Goal: Transaction & Acquisition: Purchase product/service

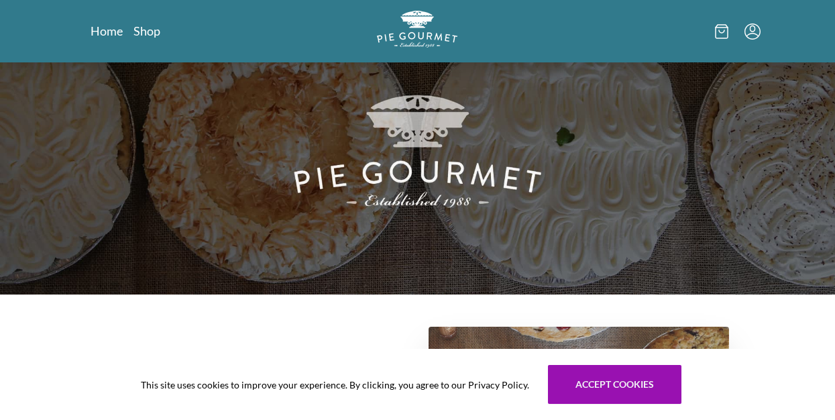
scroll to position [97, 0]
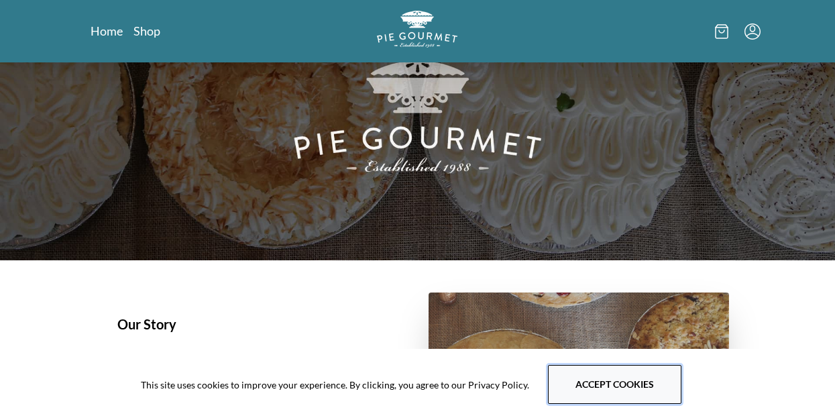
click at [600, 383] on button "Accept cookies" at bounding box center [614, 384] width 133 height 39
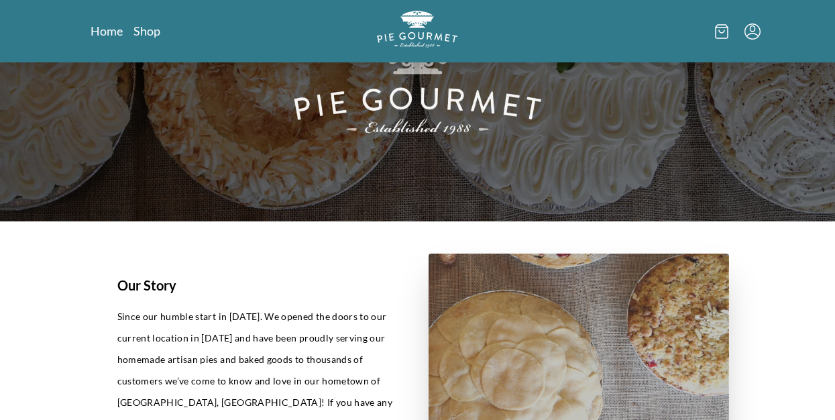
drag, startPoint x: 406, startPoint y: 315, endPoint x: 402, endPoint y: 307, distance: 9.0
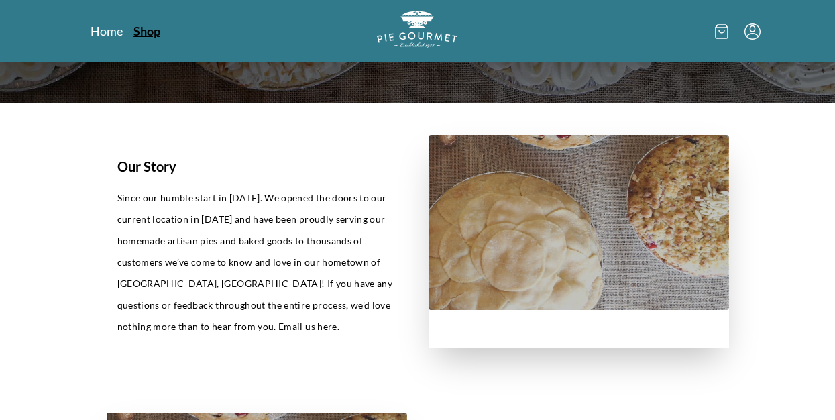
click at [142, 32] on link "Shop" at bounding box center [146, 31] width 27 height 16
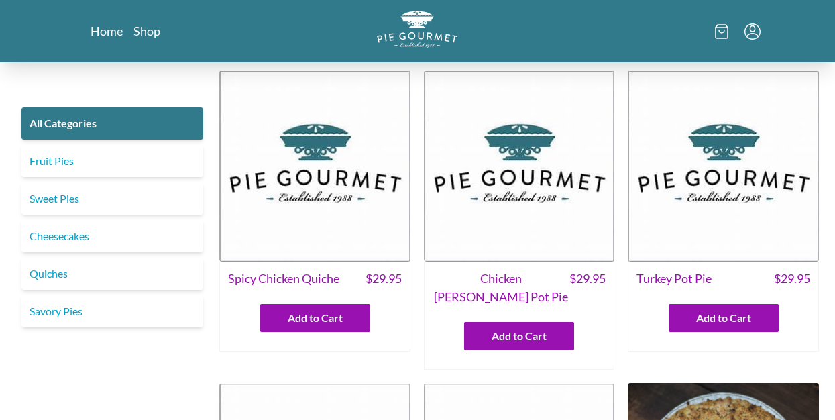
click at [64, 158] on link "Fruit Pies" at bounding box center [112, 161] width 182 height 32
click at [52, 158] on link "Fruit Pies" at bounding box center [112, 161] width 182 height 32
click at [131, 118] on link "All Categories" at bounding box center [112, 123] width 182 height 32
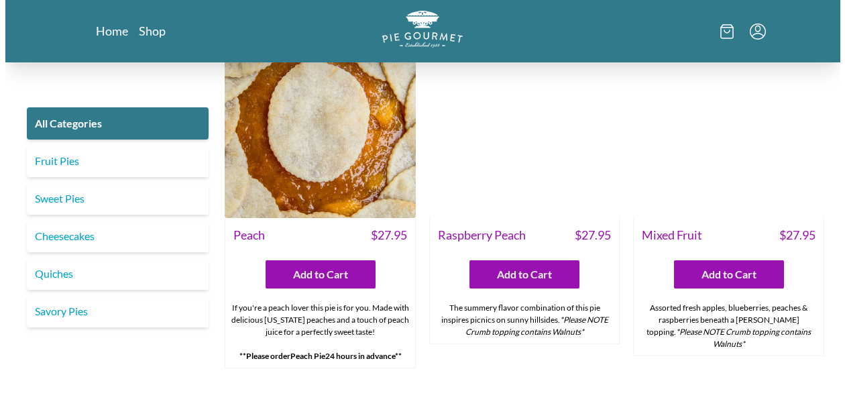
scroll to position [3798, 0]
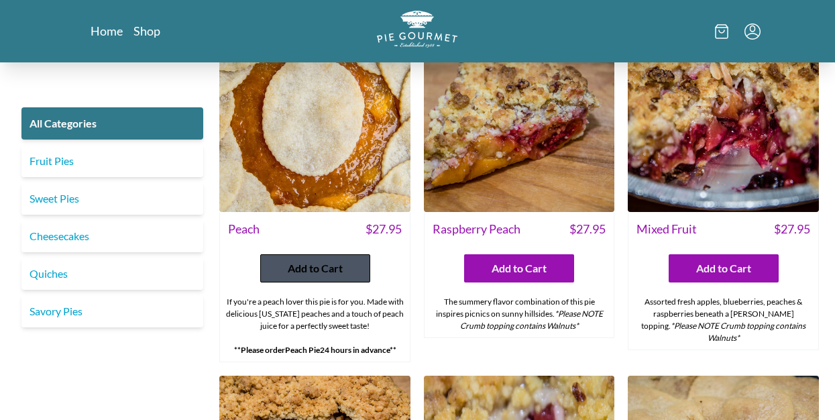
click at [307, 260] on span "Add to Cart" at bounding box center [315, 268] width 55 height 16
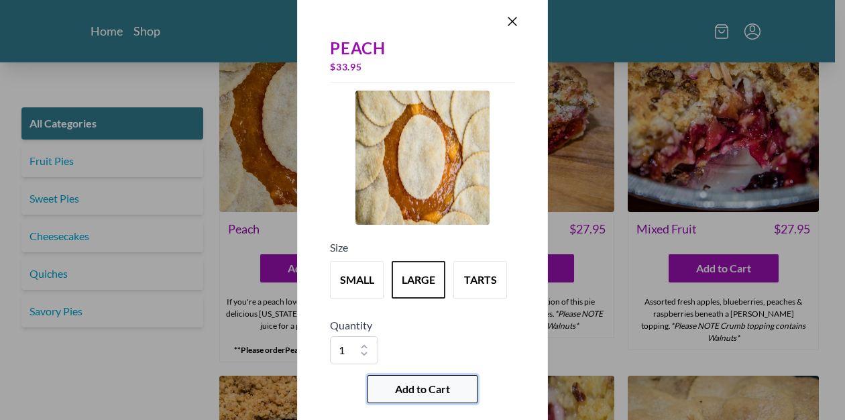
click at [427, 387] on span "Add to Cart" at bounding box center [422, 389] width 55 height 16
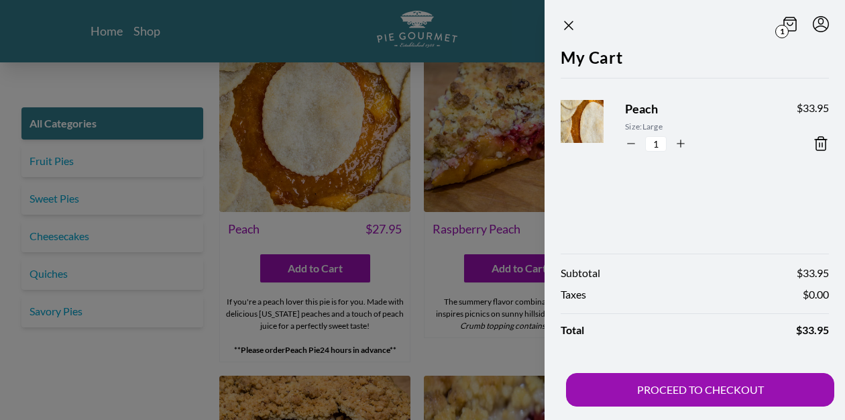
click at [681, 142] on icon "button" at bounding box center [681, 144] width 12 height 12
type input "2"
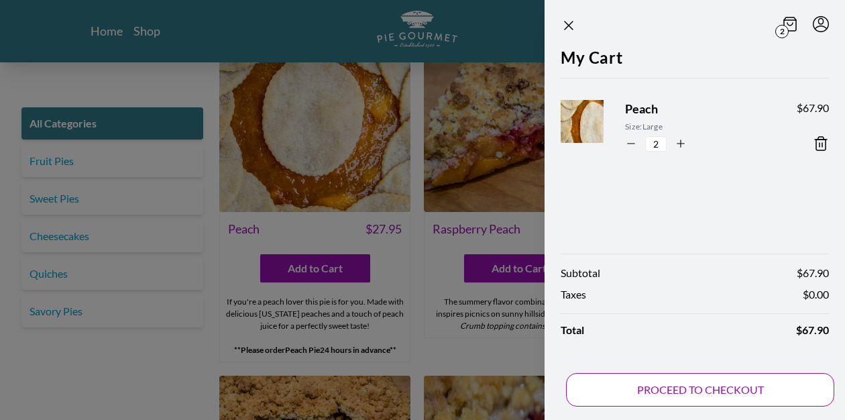
click at [700, 390] on button "PROCEED TO CHECKOUT" at bounding box center [700, 390] width 268 height 34
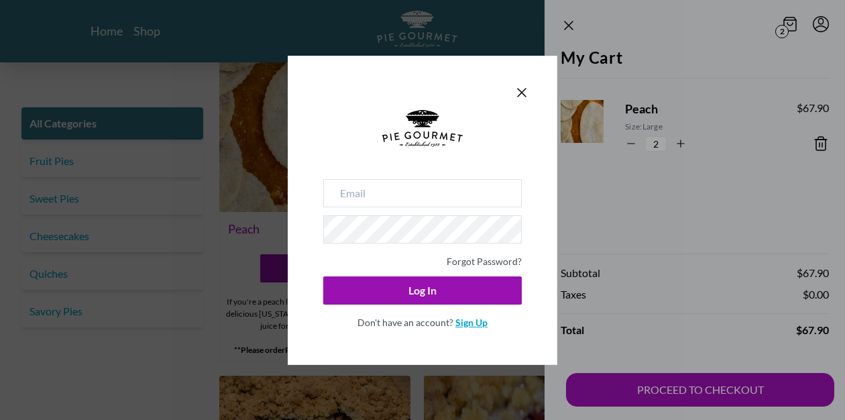
click at [469, 321] on link "Sign Up" at bounding box center [471, 322] width 32 height 11
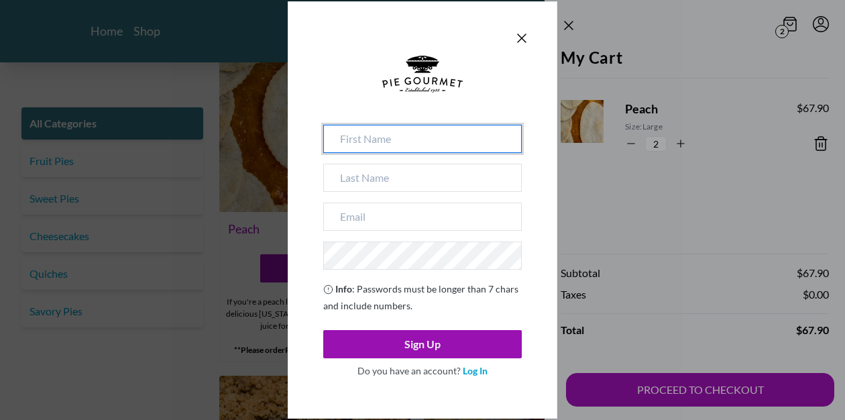
click at [337, 138] on input at bounding box center [422, 139] width 199 height 28
type input "[PERSON_NAME]"
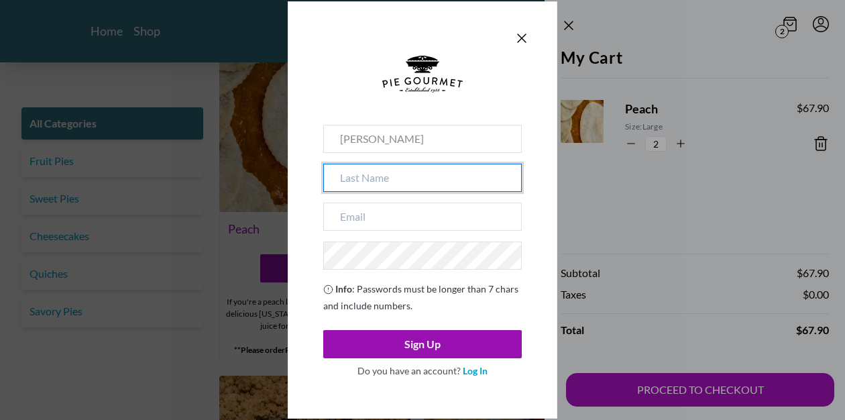
type input "young"
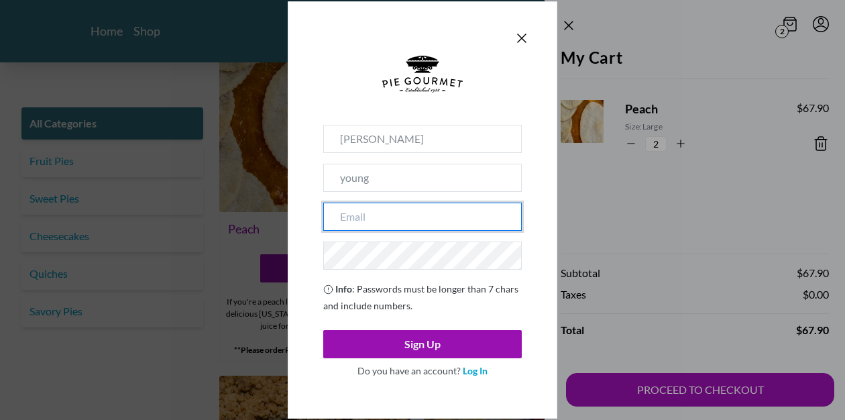
type input "[EMAIL_ADDRESS][DOMAIN_NAME]"
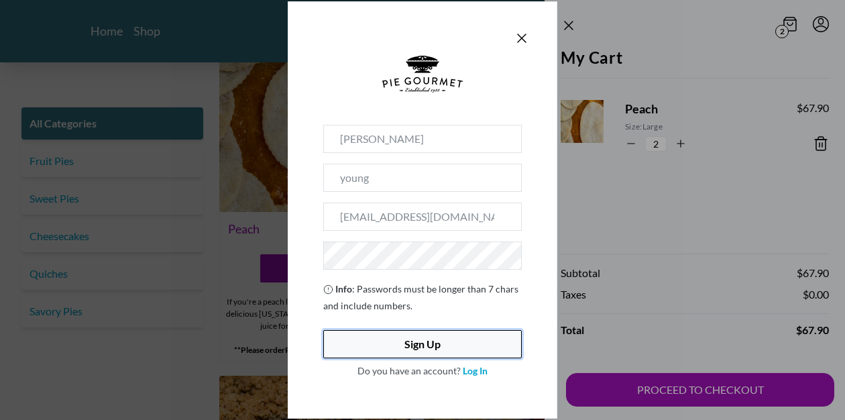
click at [432, 341] on button "Sign Up" at bounding box center [422, 344] width 199 height 28
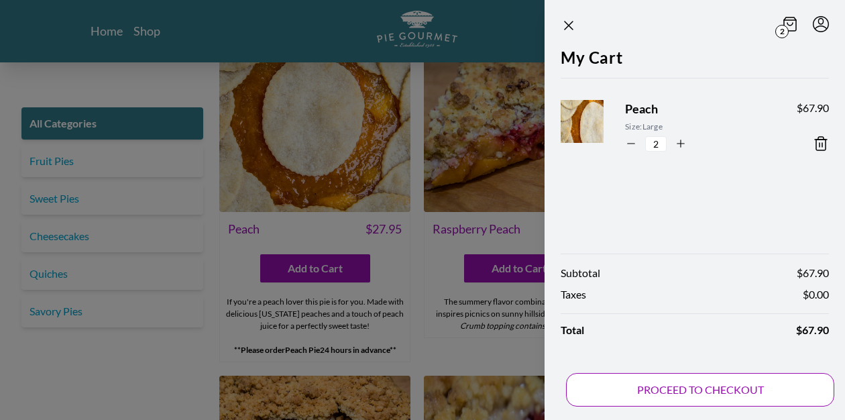
click at [701, 386] on button "PROCEED TO CHECKOUT" at bounding box center [700, 390] width 268 height 34
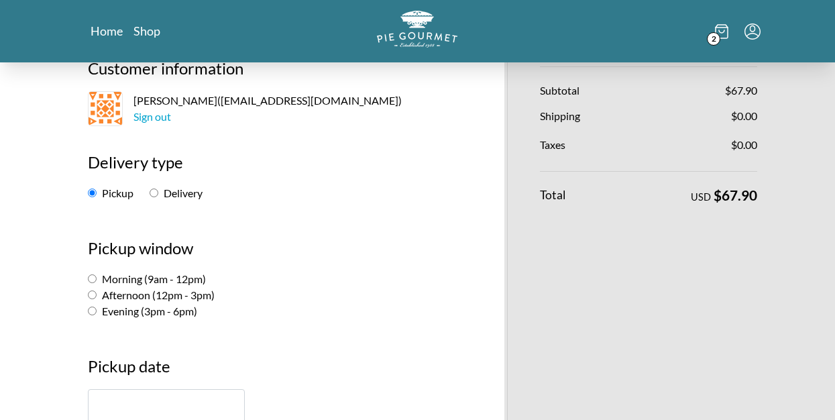
scroll to position [109, 0]
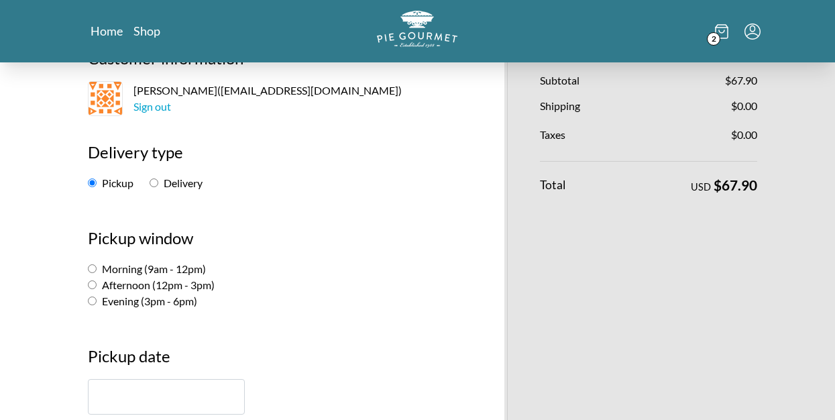
click at [91, 301] on input "Evening (3pm - 6pm)" at bounding box center [92, 300] width 9 height 9
radio input "true"
click at [96, 382] on input "text" at bounding box center [166, 397] width 157 height 36
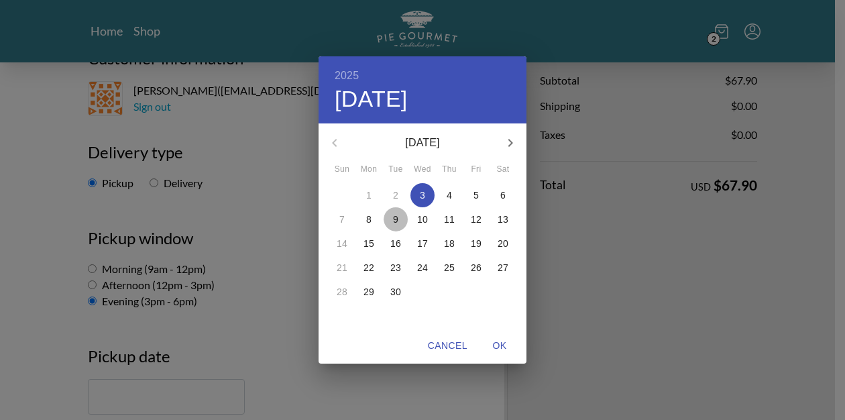
click at [397, 216] on p "9" at bounding box center [395, 219] width 5 height 13
click at [498, 345] on span "OK" at bounding box center [500, 345] width 32 height 17
type input "[DATE]"
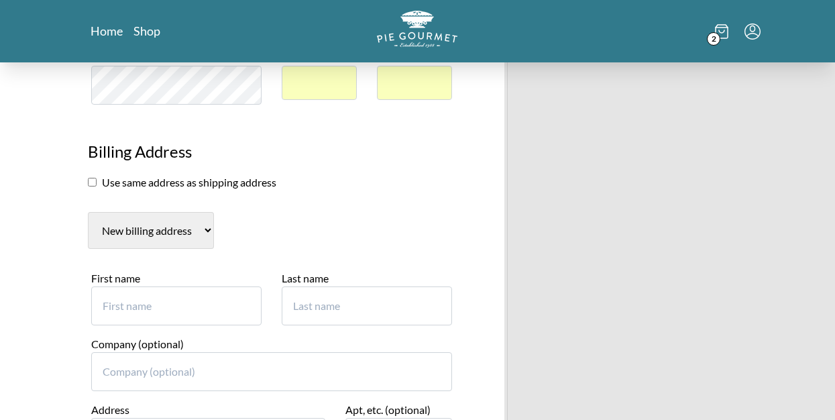
scroll to position [578, 0]
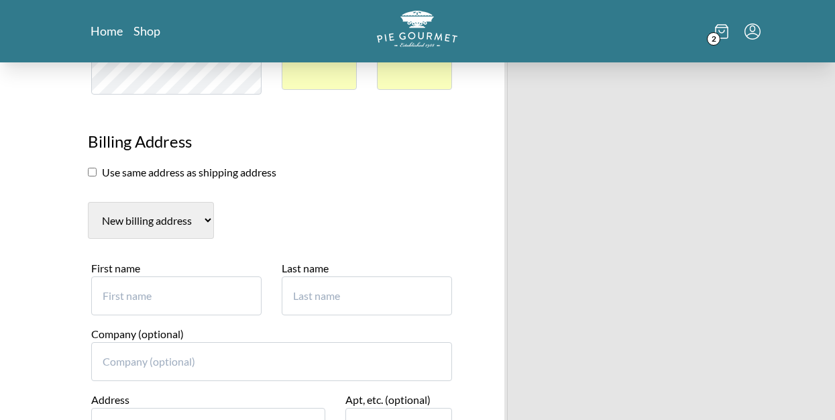
click at [106, 295] on input "First name" at bounding box center [176, 295] width 170 height 39
type input "[PERSON_NAME]"
type input "9"
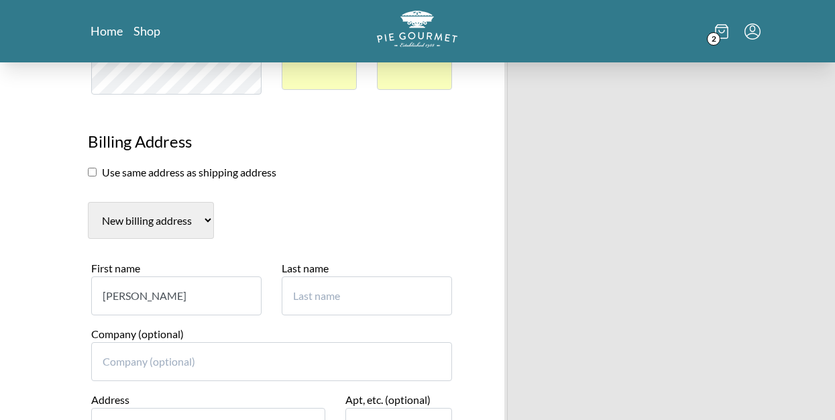
type input "young"
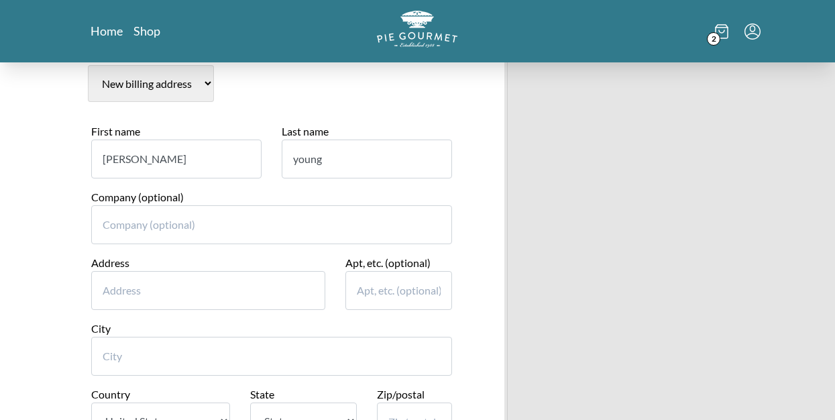
scroll to position [721, 0]
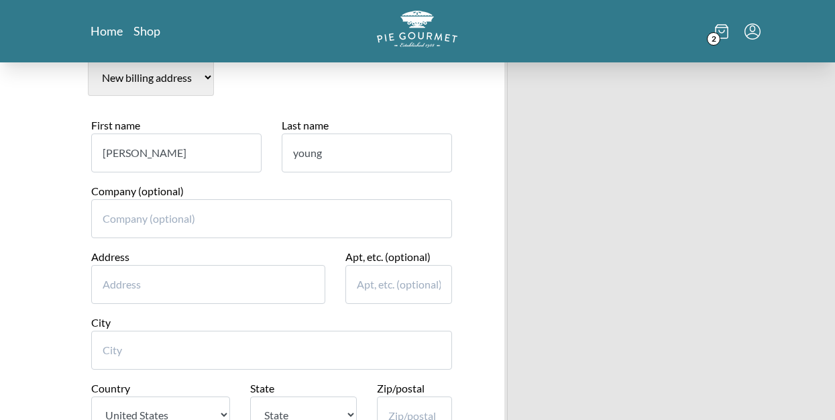
click at [100, 284] on input "Address" at bounding box center [208, 284] width 234 height 39
type input "[STREET_ADDRESS][PERSON_NAME]"
type input "[GEOGRAPHIC_DATA]"
select select "VA"
type input "22309"
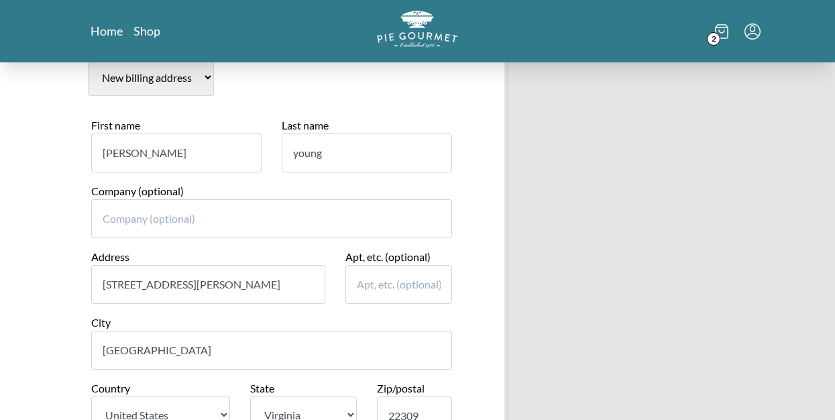
type input "7034470155"
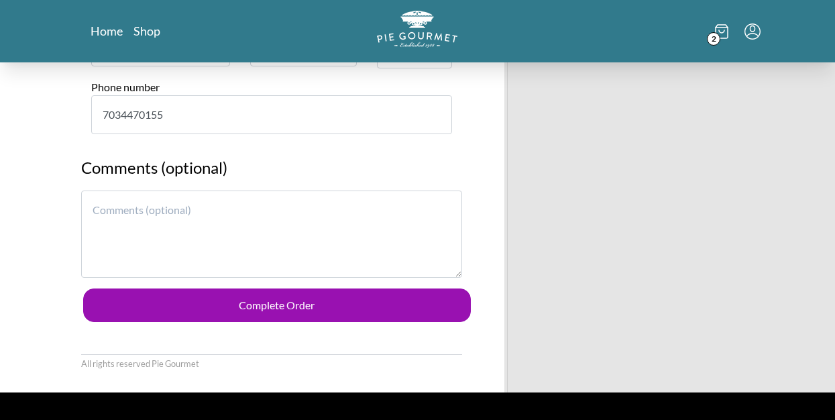
scroll to position [1090, 0]
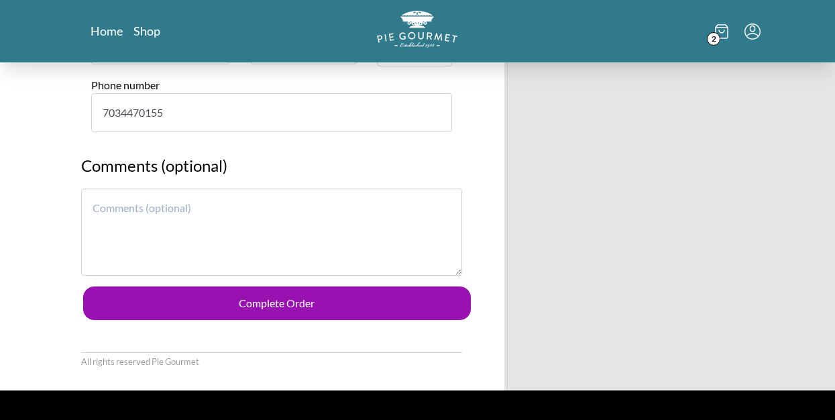
click at [105, 31] on link "Home" at bounding box center [107, 31] width 33 height 16
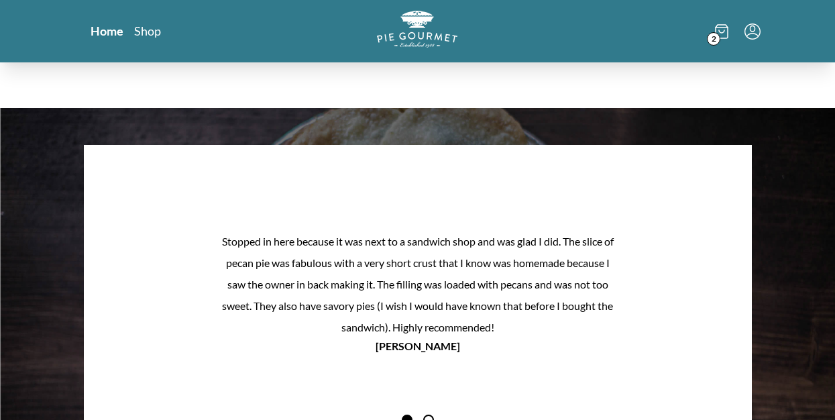
scroll to position [1093, 0]
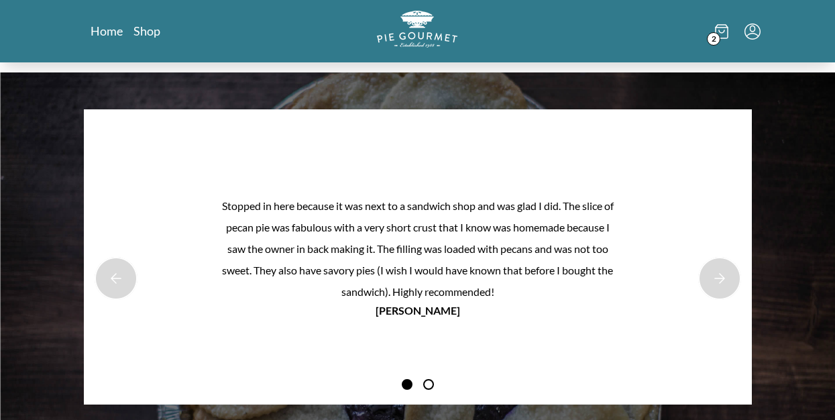
click at [22, 137] on div "Stopped in here because it was next to a sandwich shop and was glad I did. The …" at bounding box center [417, 256] width 835 height 369
click at [107, 32] on link "Home" at bounding box center [107, 31] width 33 height 16
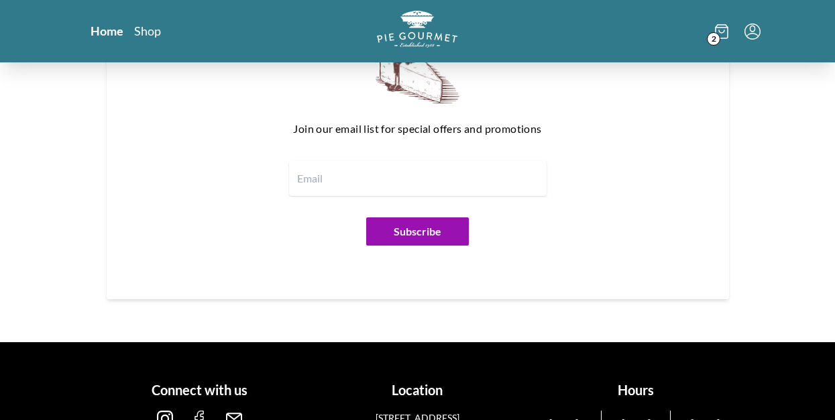
scroll to position [1663, 0]
